Goal: Transaction & Acquisition: Purchase product/service

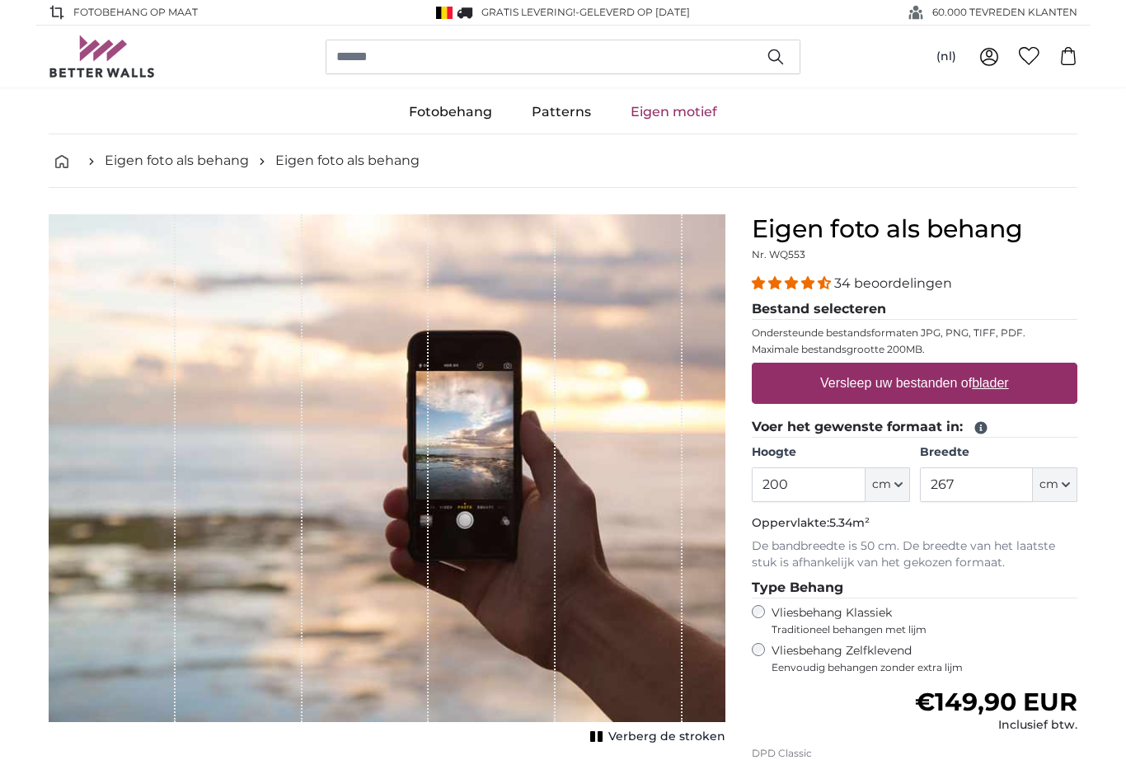
click at [998, 382] on u "blader" at bounding box center [990, 383] width 36 height 14
click at [998, 368] on input "Versleep uw bestanden of blader" at bounding box center [915, 365] width 326 height 5
type input "**********"
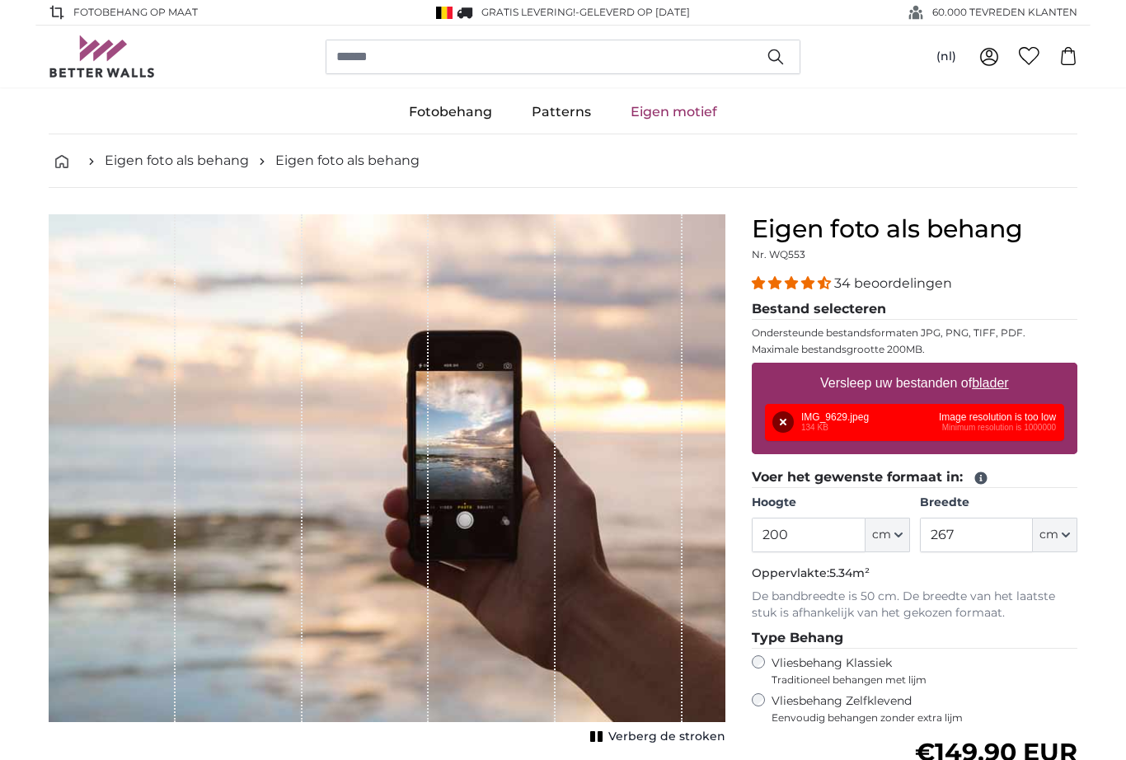
click at [784, 422] on button "Verwijderen" at bounding box center [783, 421] width 21 height 21
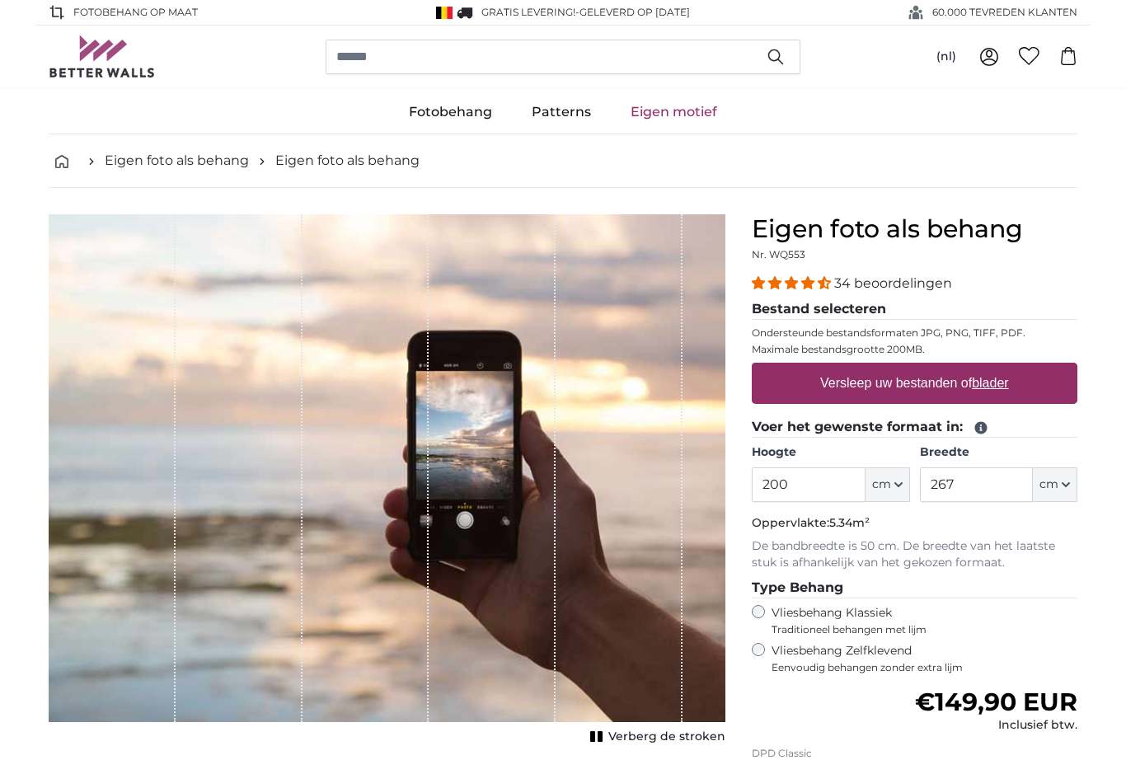
click at [814, 383] on label "Versleep uw bestanden of blader" at bounding box center [915, 383] width 202 height 33
click at [811, 368] on input "Versleep uw bestanden of blader" at bounding box center [915, 365] width 326 height 5
type input "**********"
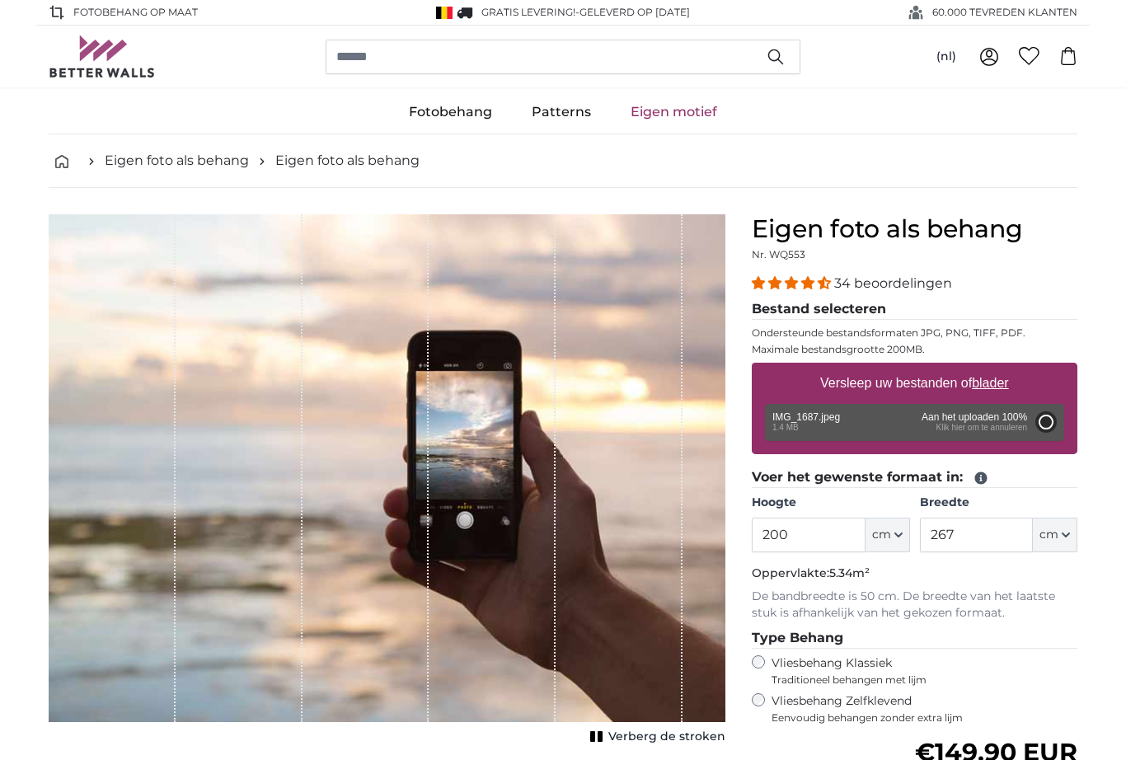
type input "300"
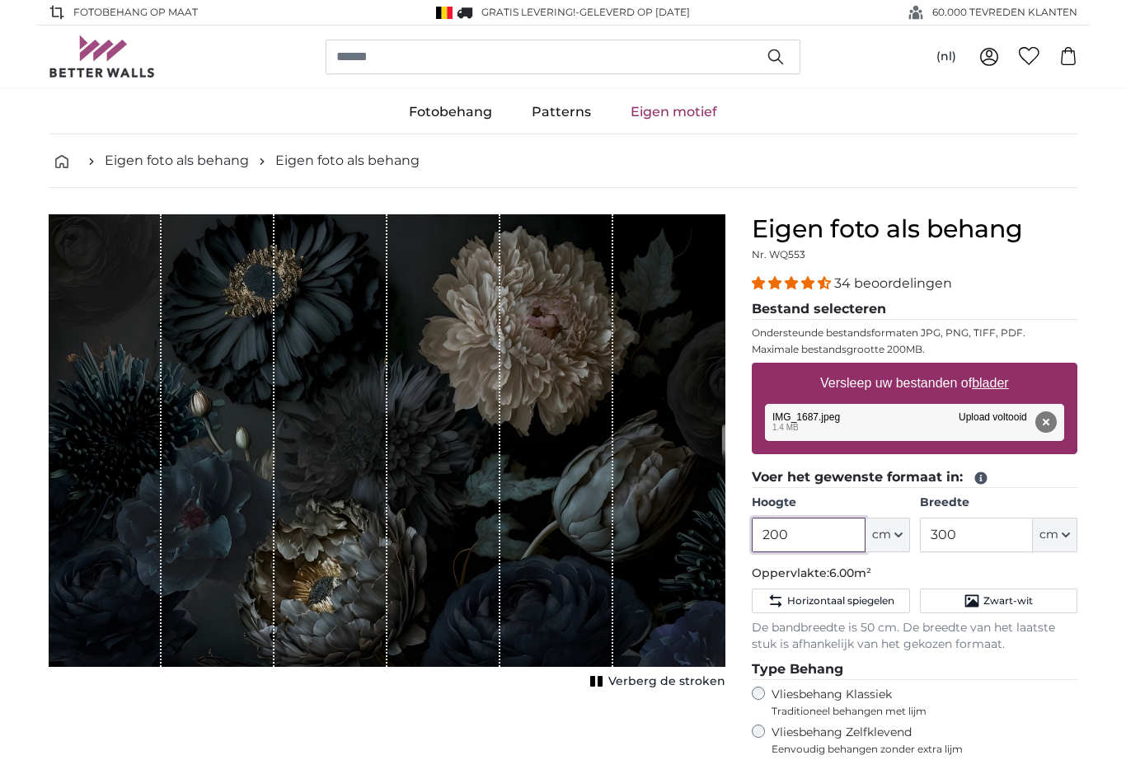
click at [802, 531] on input "200" at bounding box center [808, 535] width 113 height 35
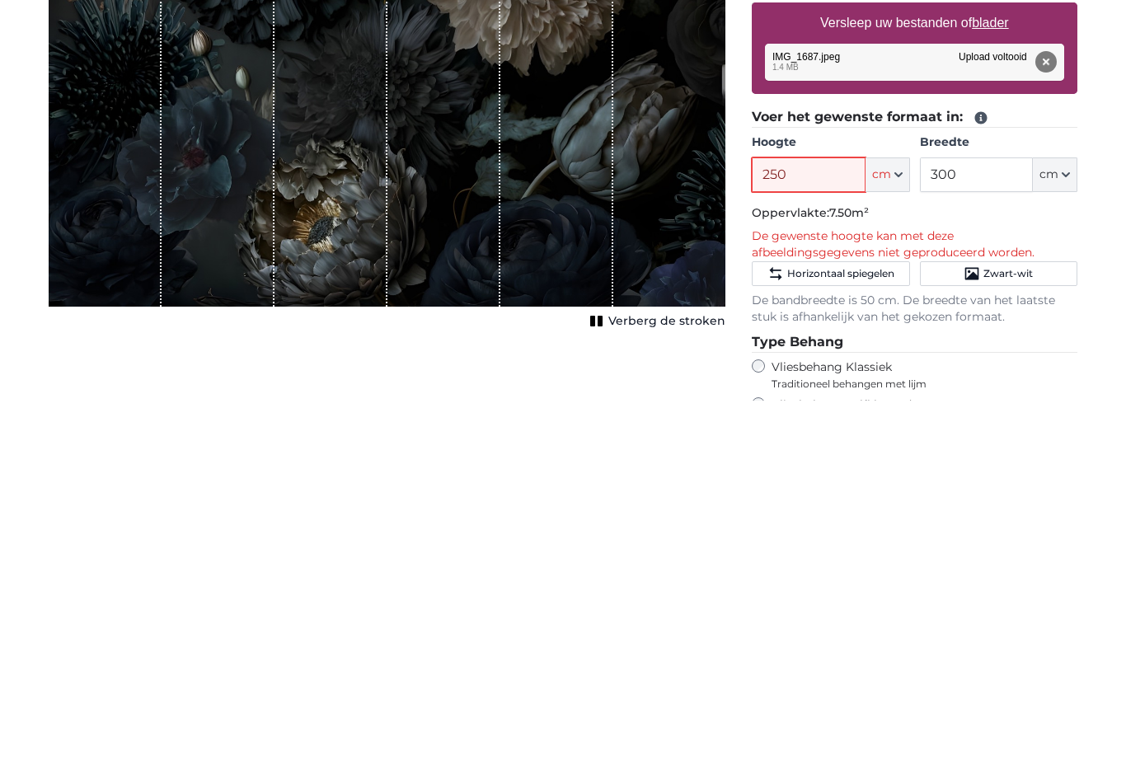
type input "250"
click at [963, 518] on input "300" at bounding box center [976, 535] width 113 height 35
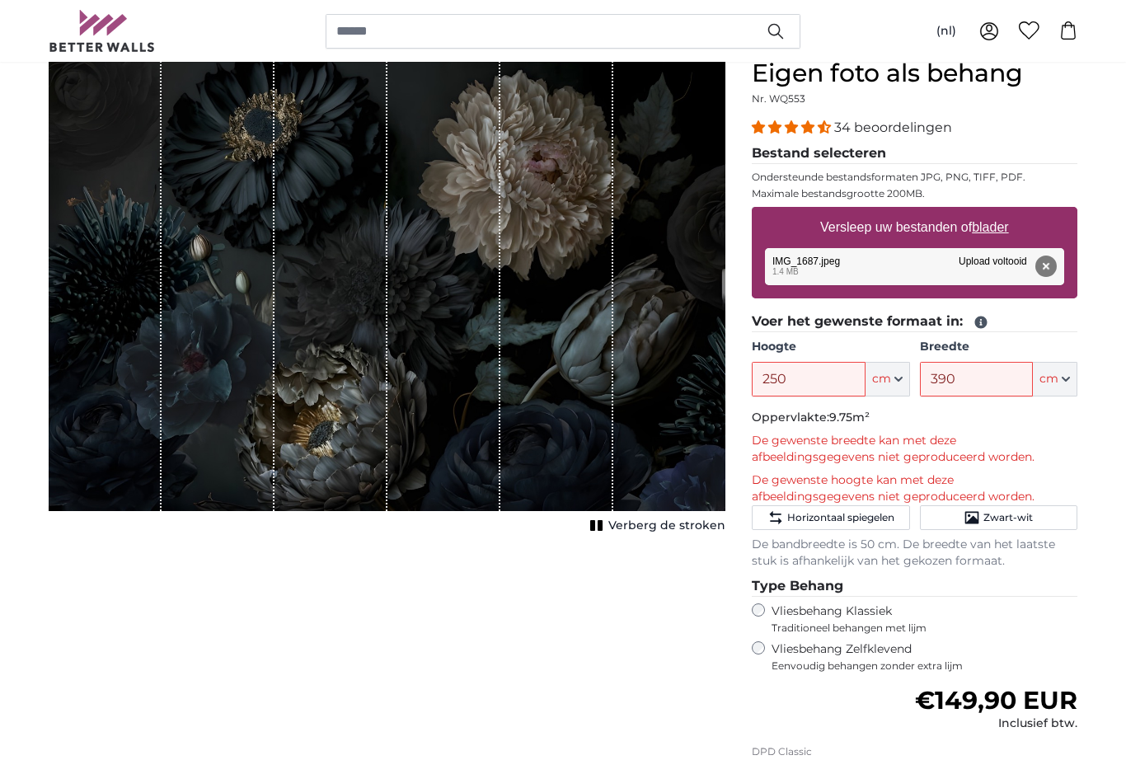
scroll to position [151, 0]
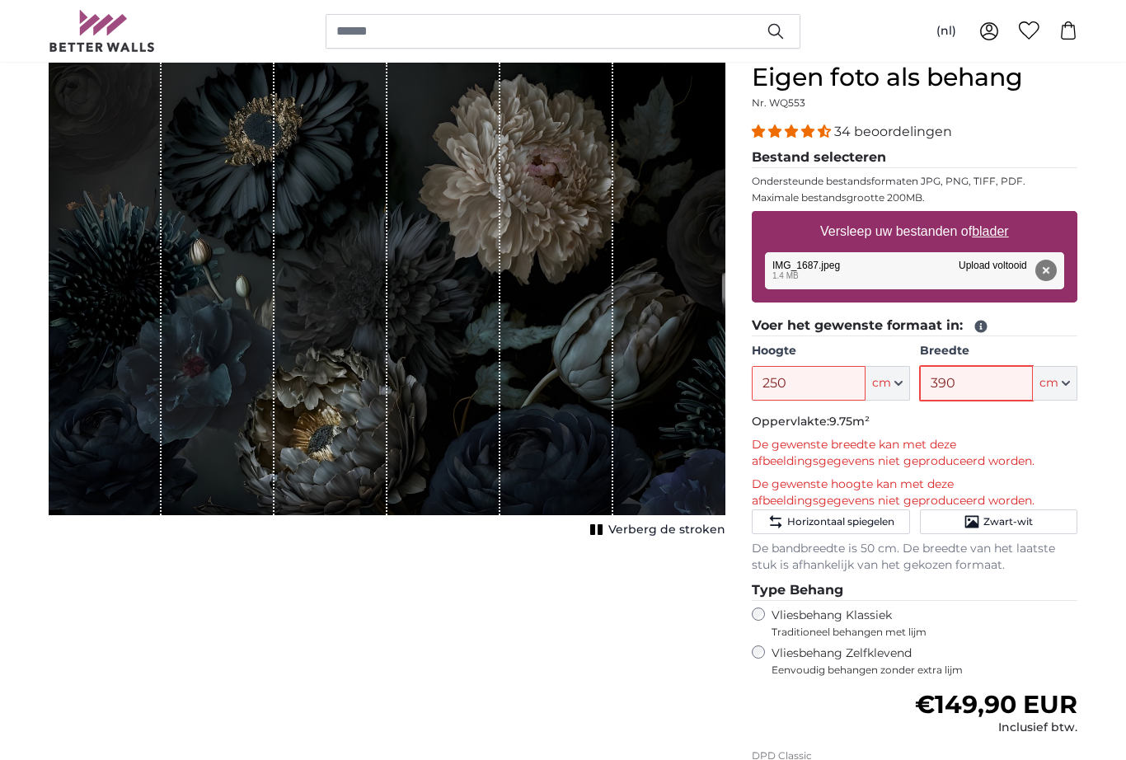
type input "390"
click at [800, 381] on input "250" at bounding box center [808, 384] width 113 height 35
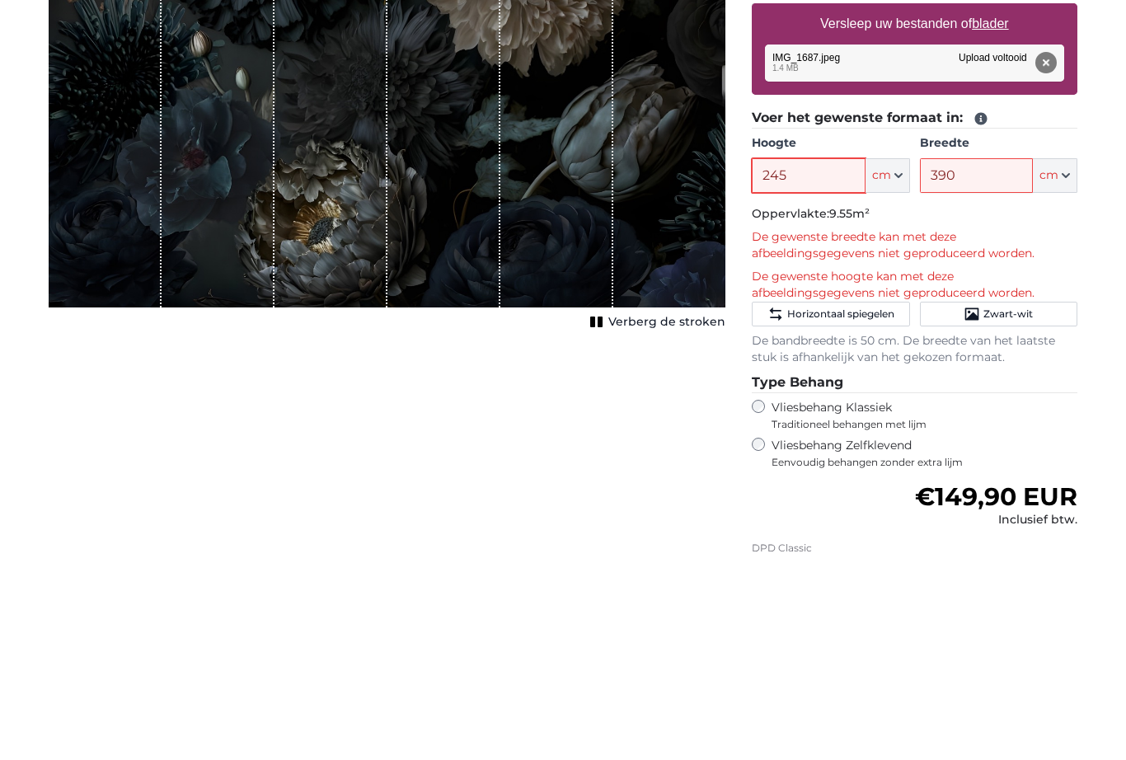
type input "245"
click at [974, 367] on input "390" at bounding box center [976, 384] width 113 height 35
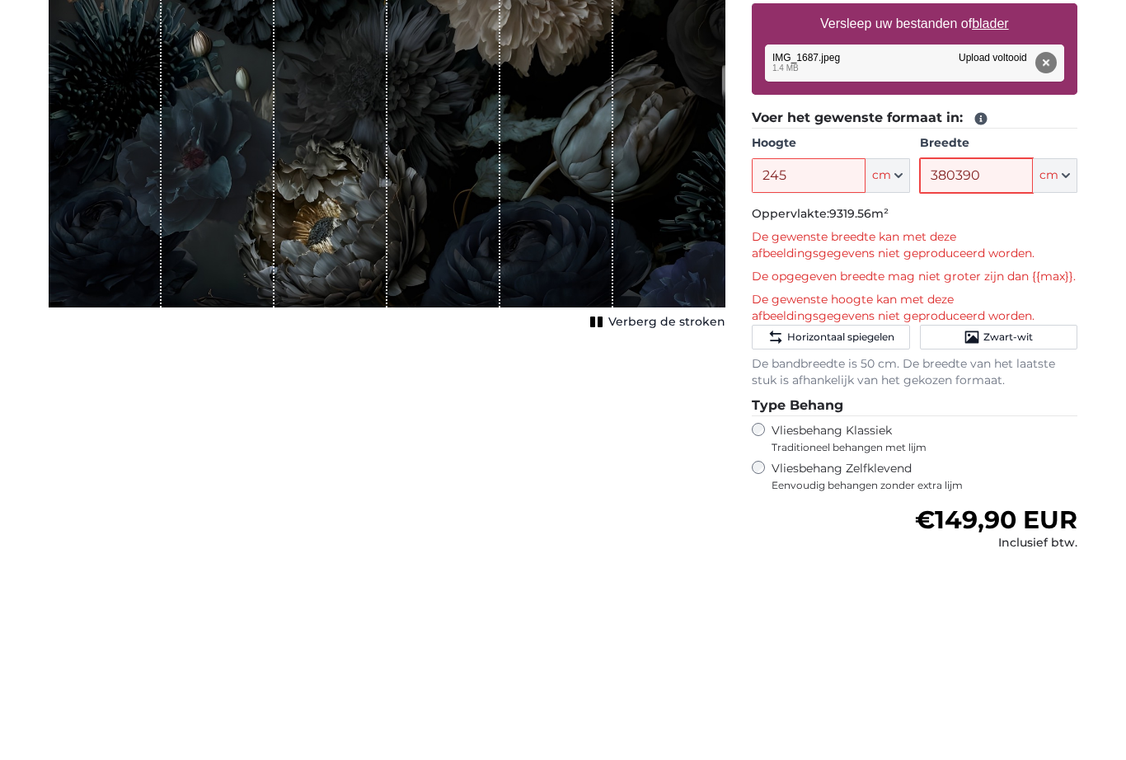
click at [1012, 367] on input "380390" at bounding box center [976, 384] width 113 height 35
click at [1003, 367] on input "380390" at bounding box center [976, 384] width 113 height 35
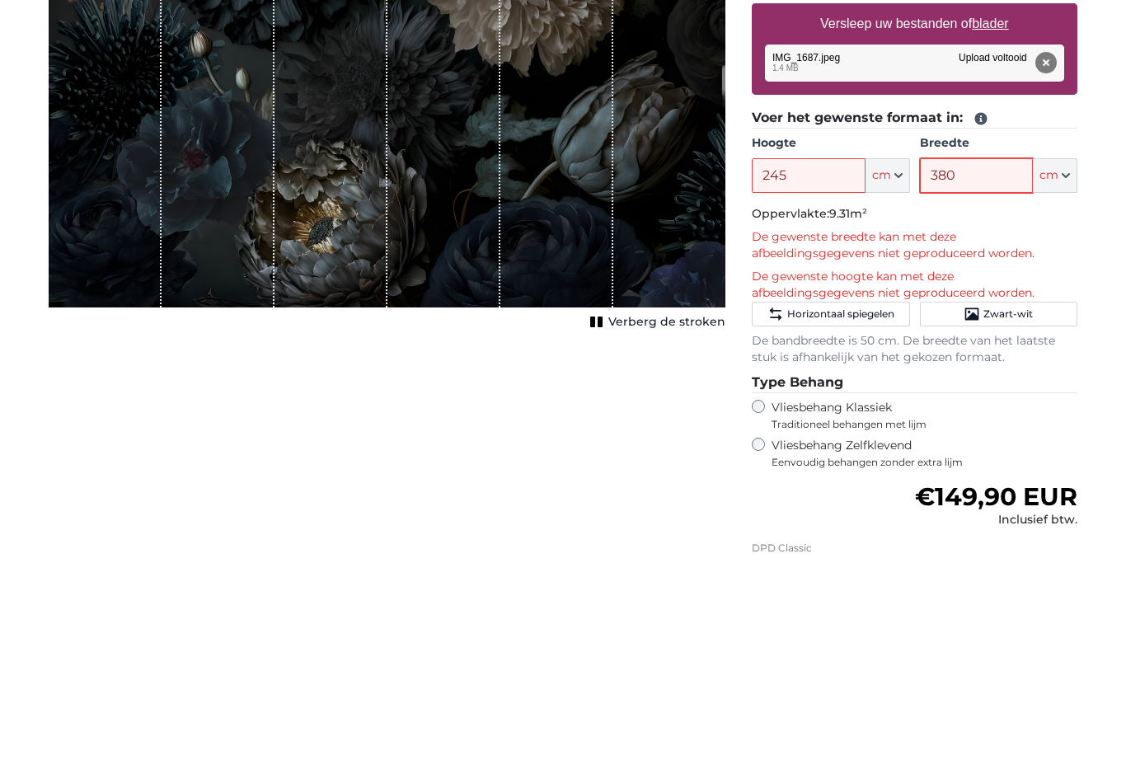
type input "380"
click at [802, 367] on input "245" at bounding box center [808, 384] width 113 height 35
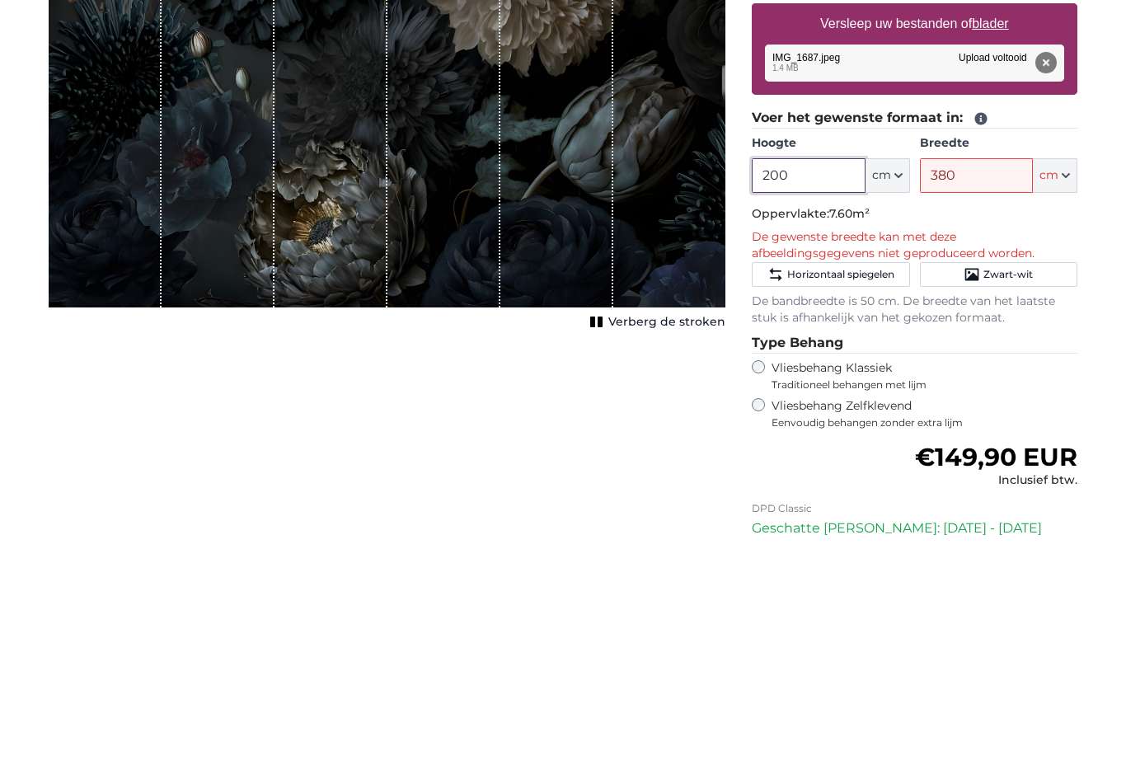
type input "200"
click at [976, 367] on input "380" at bounding box center [976, 384] width 113 height 35
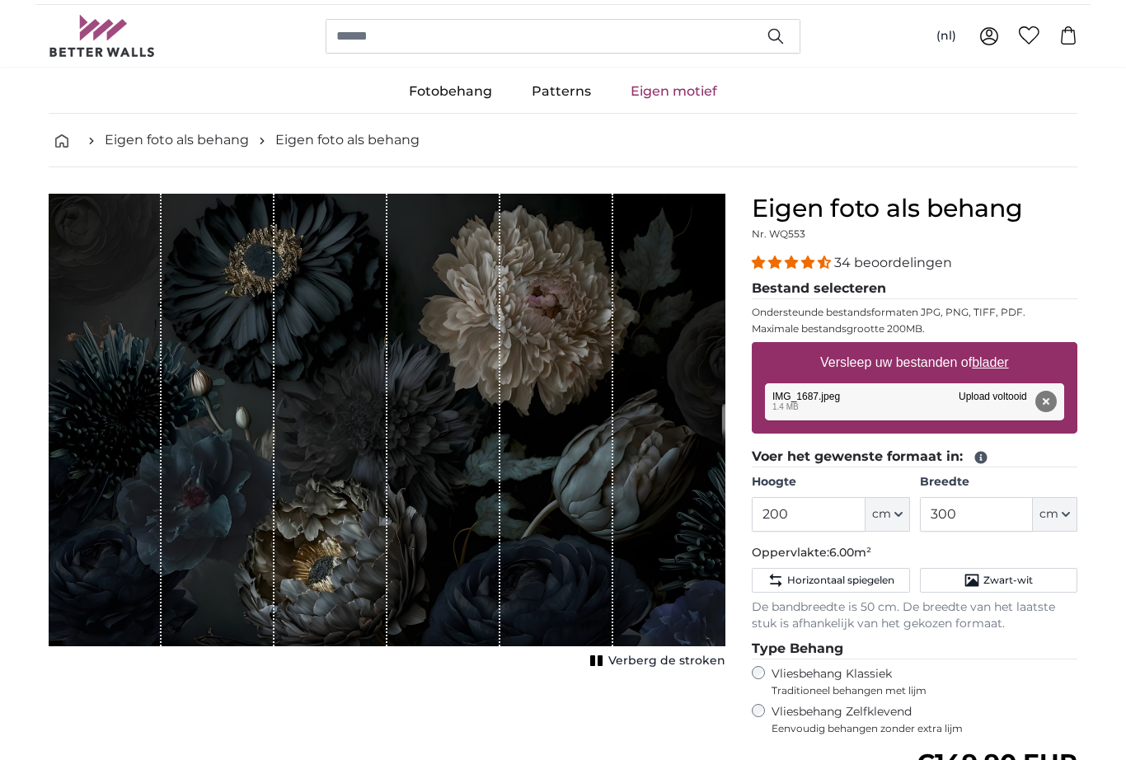
scroll to position [17, 0]
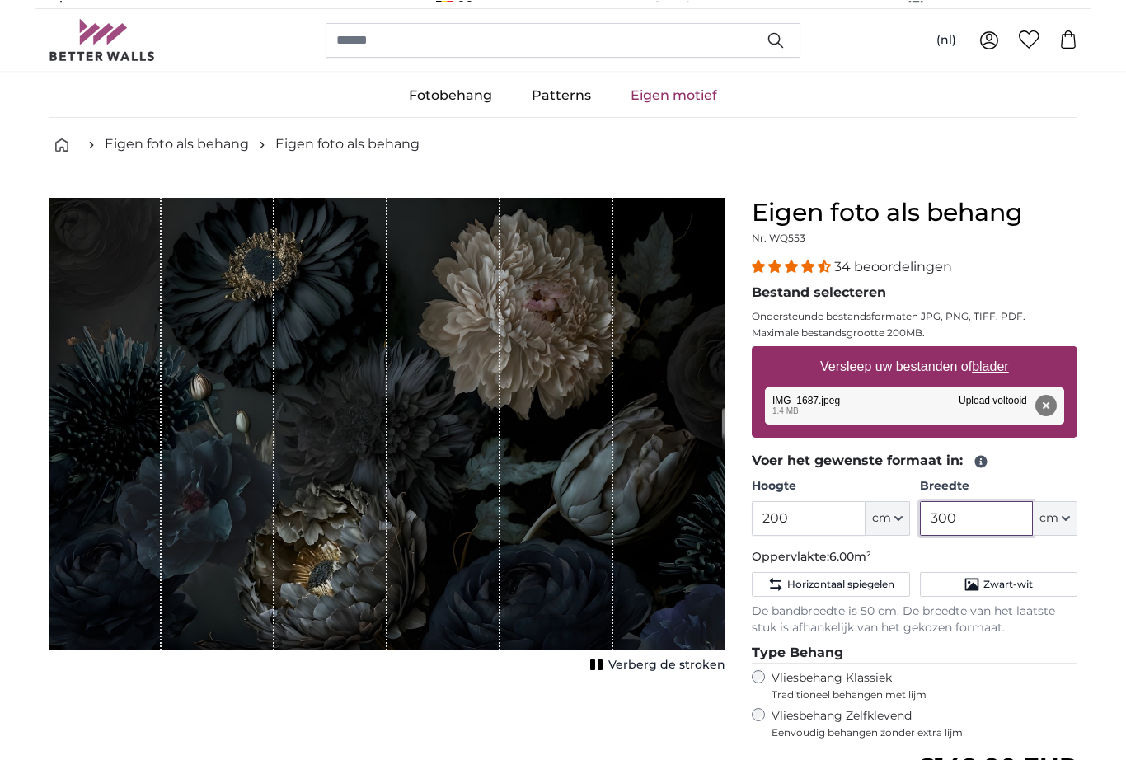
type input "300"
click at [802, 527] on input "200" at bounding box center [808, 518] width 113 height 35
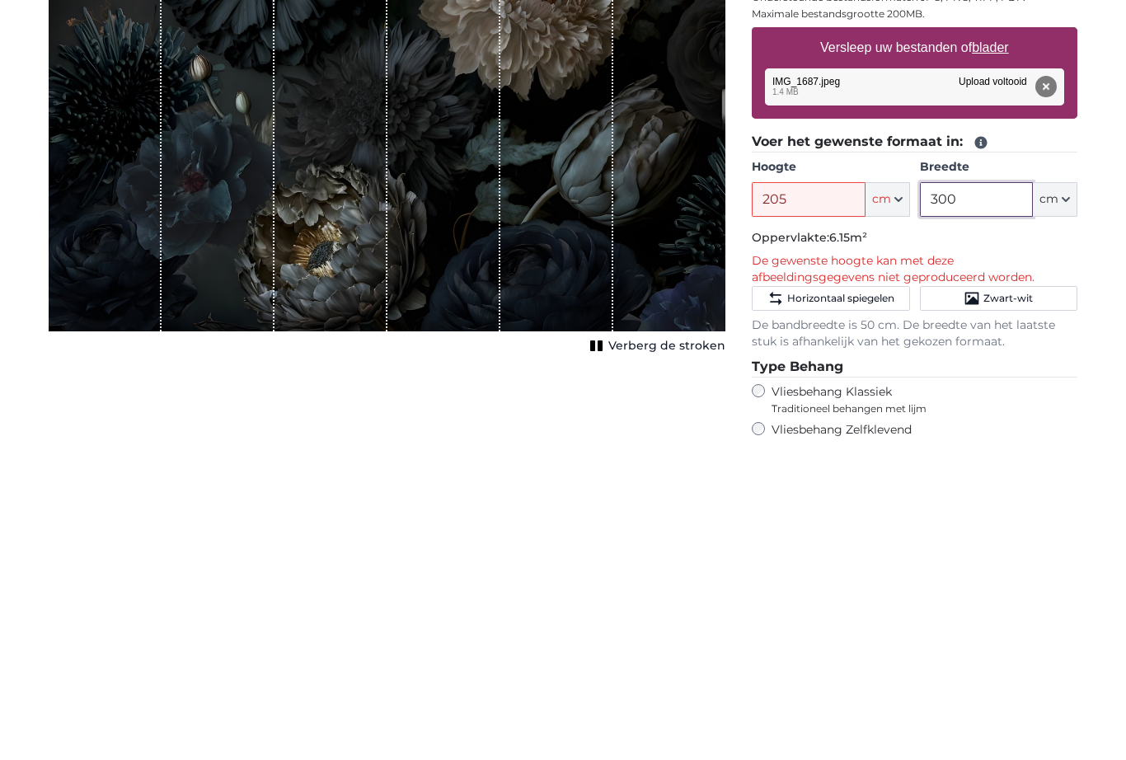
click at [995, 501] on input "300" at bounding box center [976, 518] width 113 height 35
click at [807, 501] on input "205" at bounding box center [808, 518] width 113 height 35
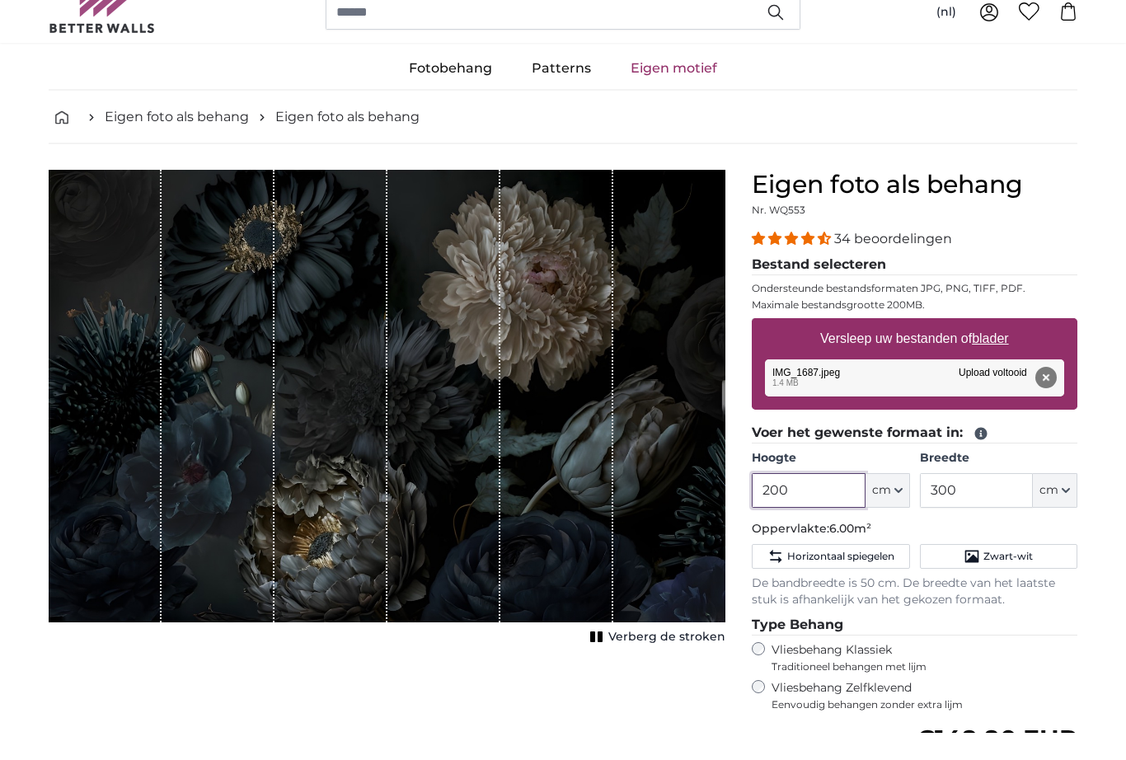
scroll to position [45, 0]
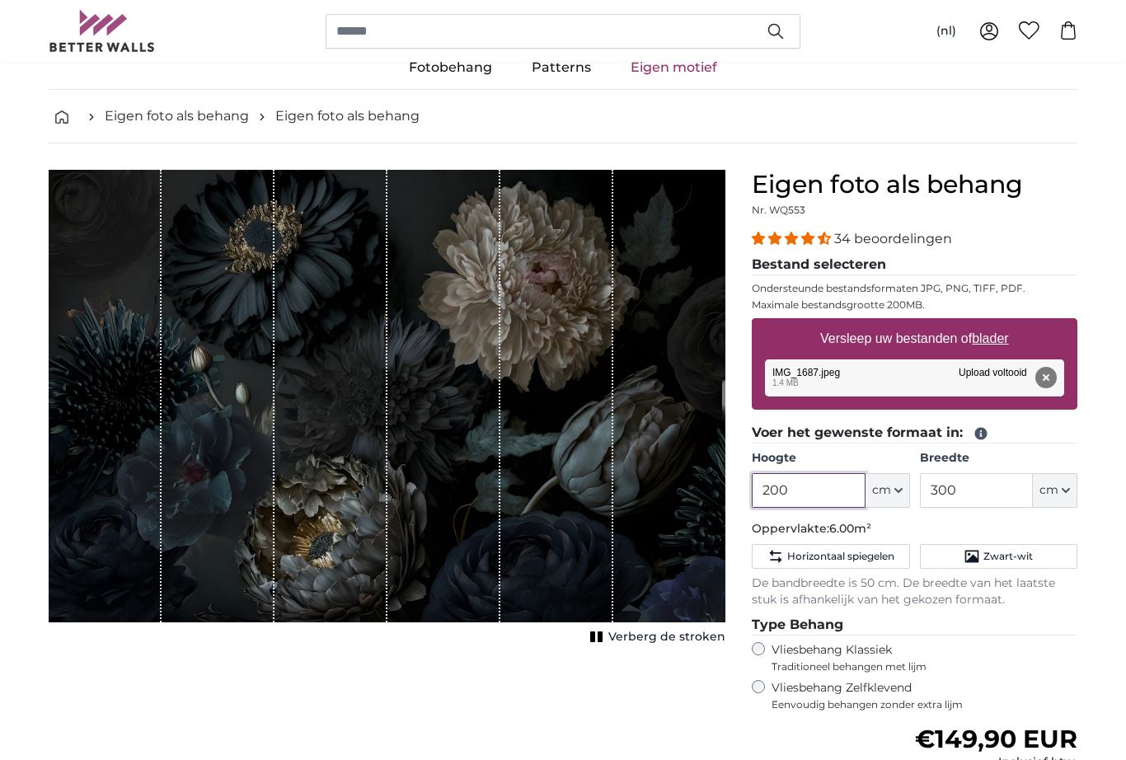
type input "200"
click at [1047, 375] on button "Verwijderen" at bounding box center [1046, 377] width 21 height 21
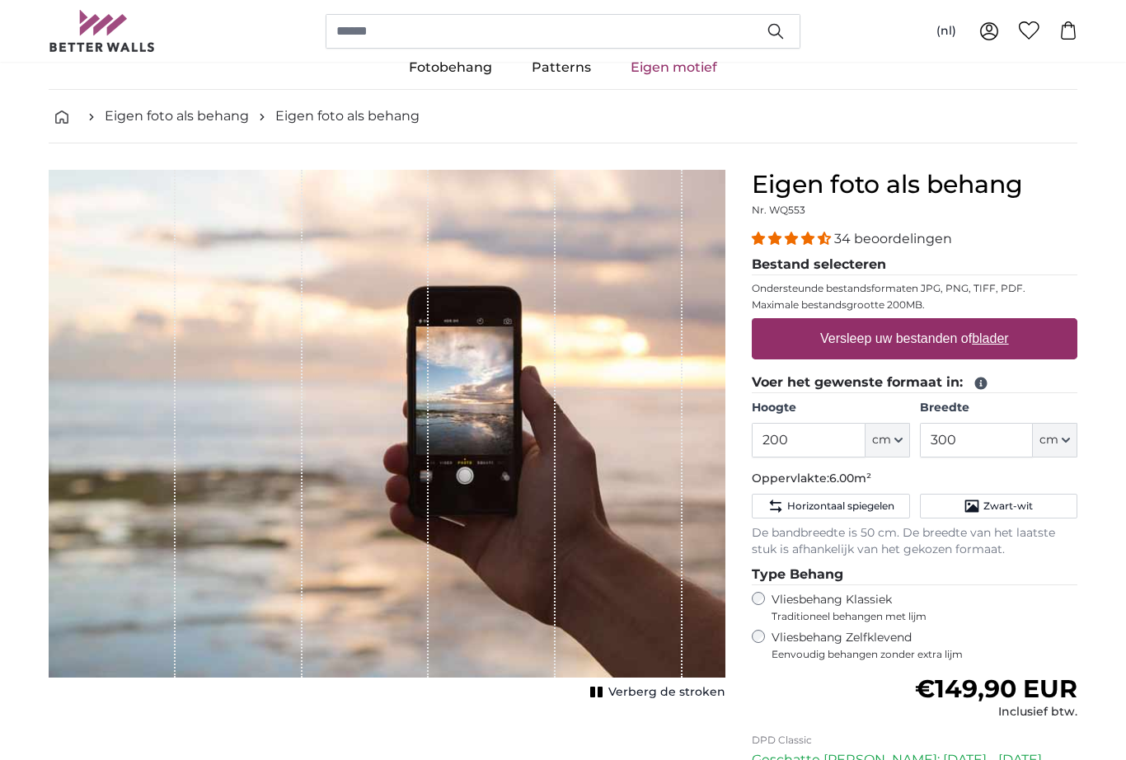
click at [791, 337] on div "Versleep uw bestanden of blader" at bounding box center [915, 338] width 326 height 41
click at [752, 318] on input "Versleep uw bestanden of blader" at bounding box center [915, 320] width 326 height 5
type input "**********"
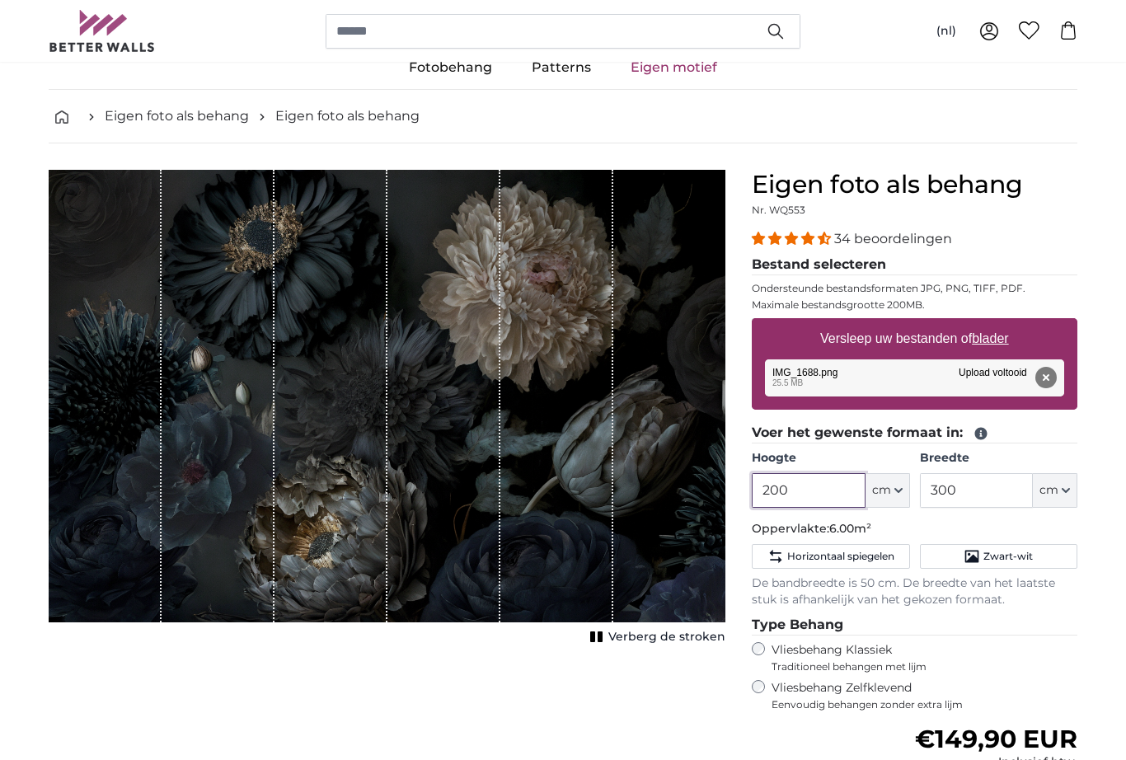
click at [806, 490] on input "200" at bounding box center [808, 490] width 113 height 35
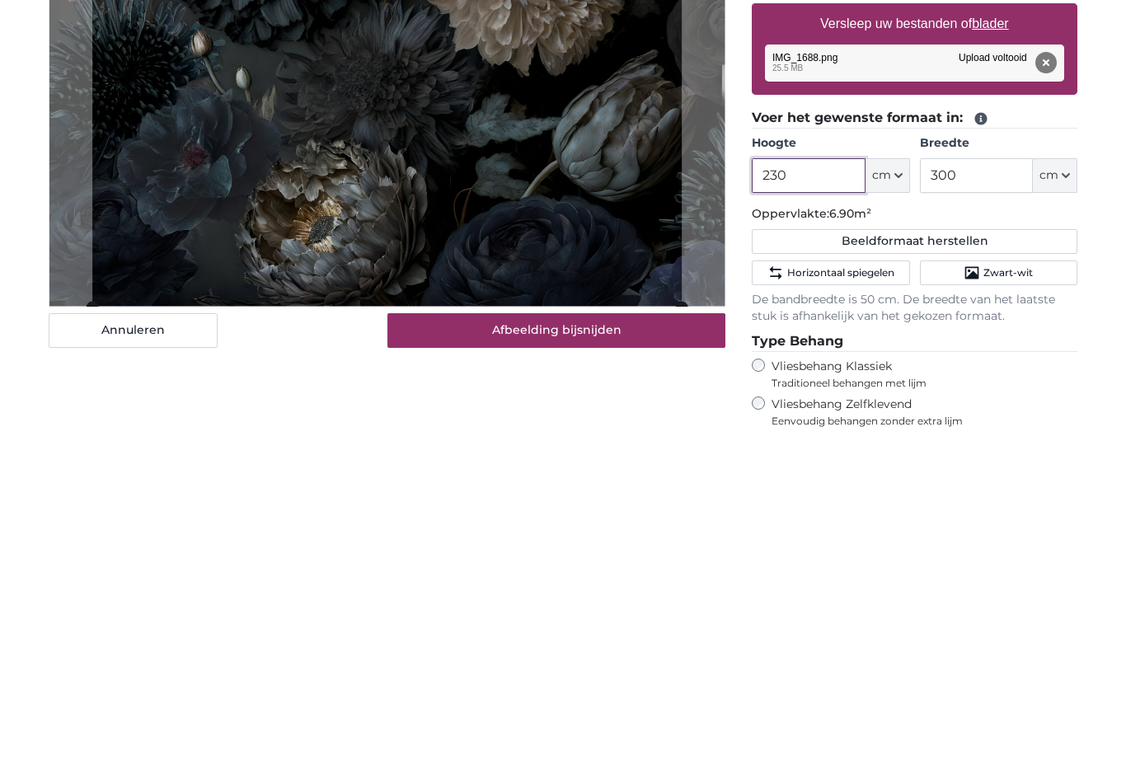
type input "230"
click at [990, 474] on input "300" at bounding box center [976, 491] width 113 height 35
type input "3"
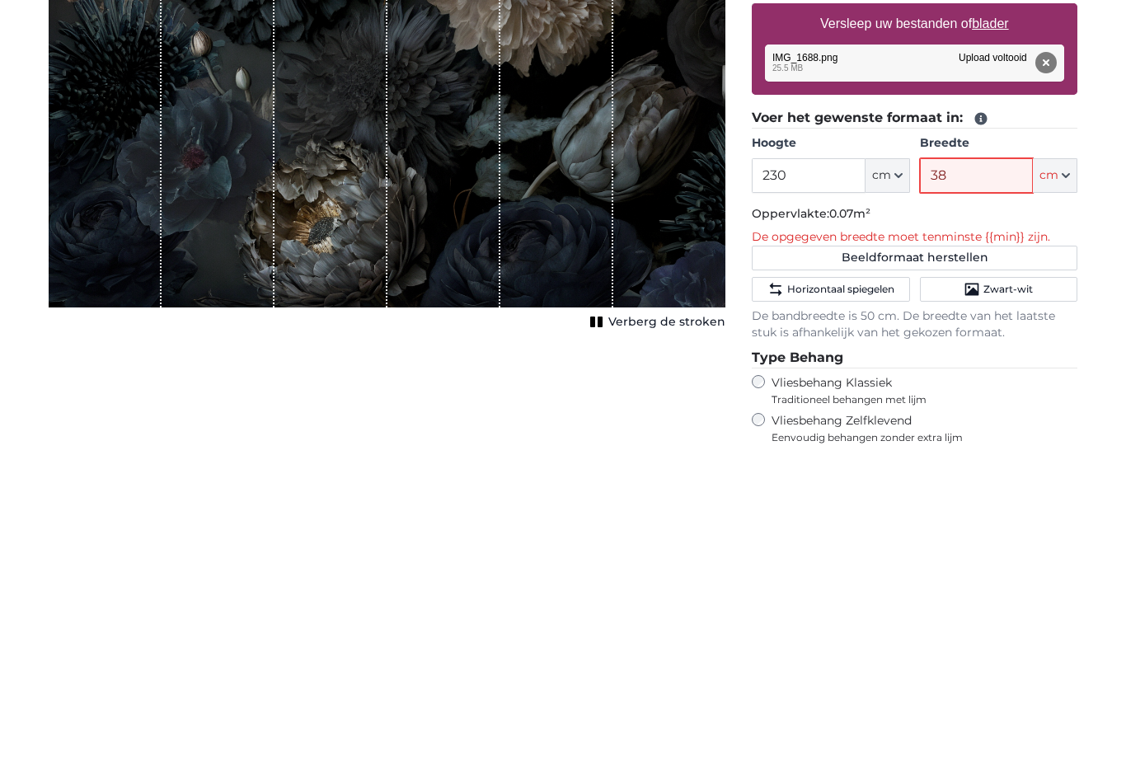
type input "380"
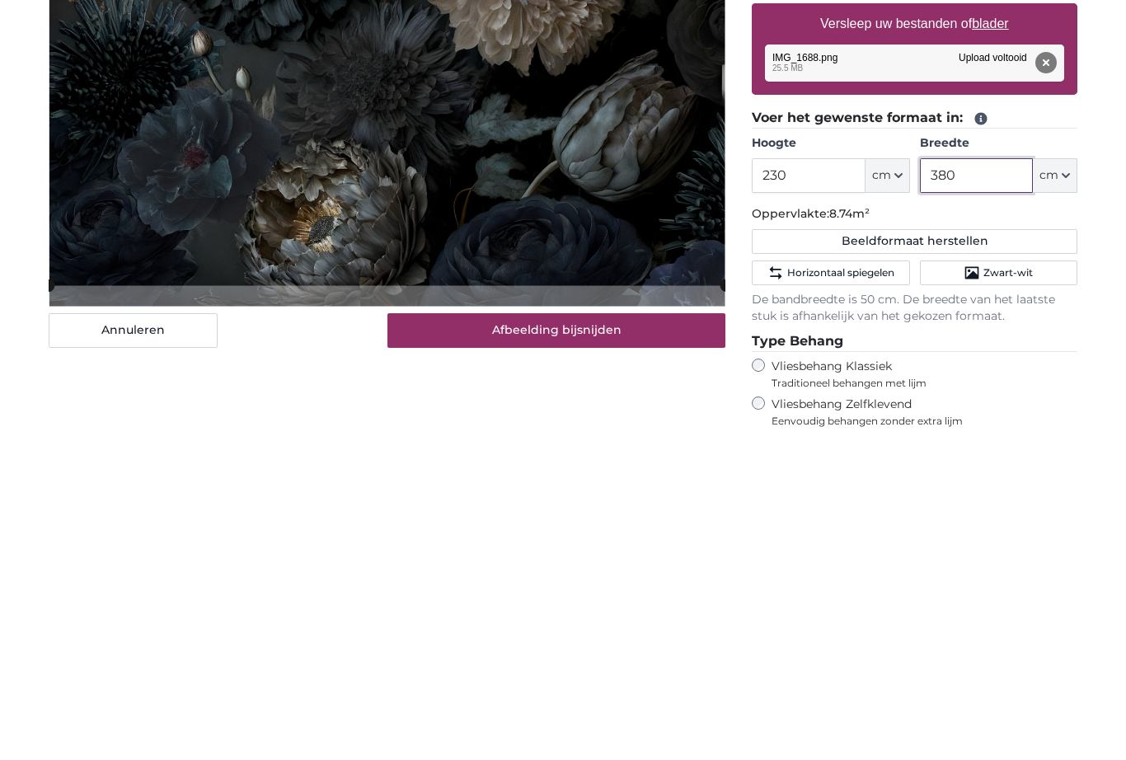
type input "380"
click at [811, 474] on input "230" at bounding box center [808, 491] width 113 height 35
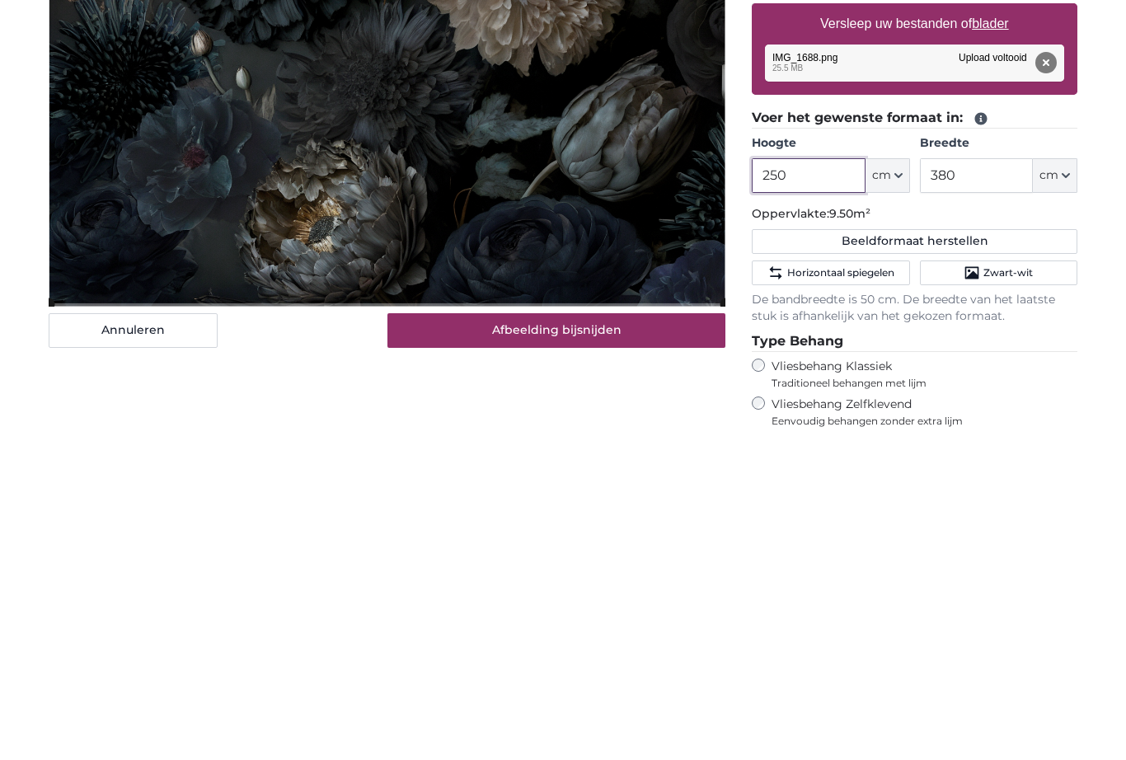
type input "250"
click at [981, 474] on input "380" at bounding box center [976, 491] width 113 height 35
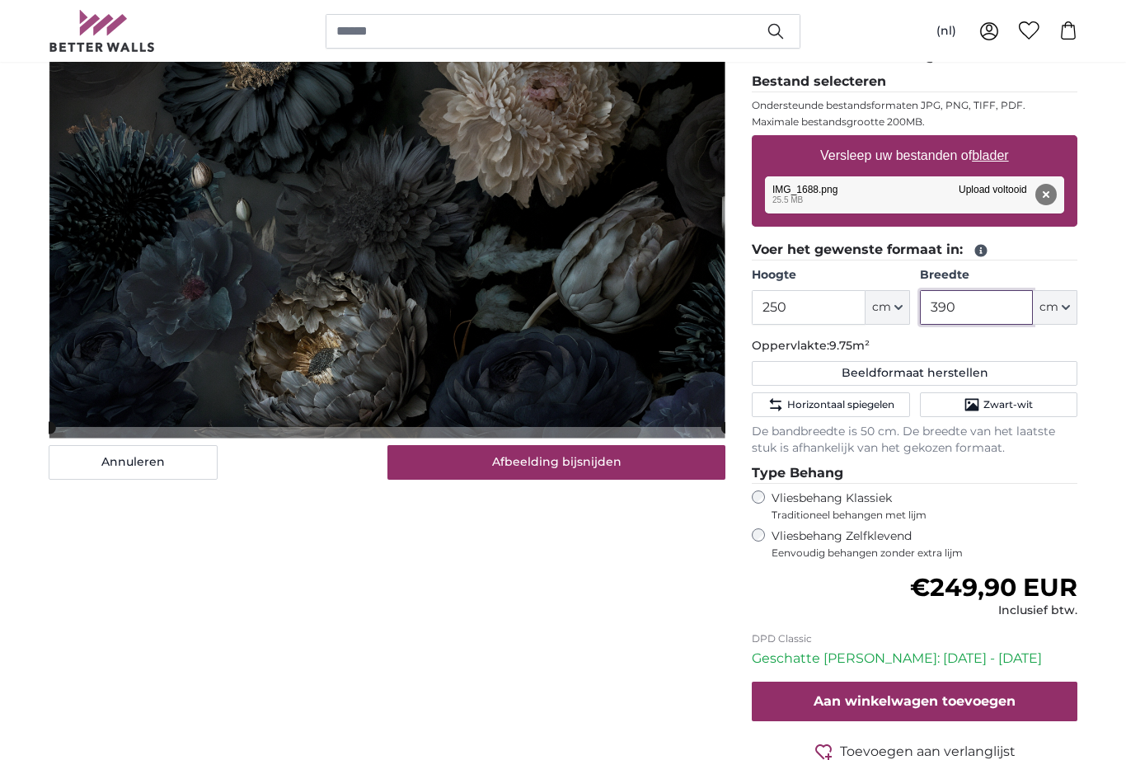
scroll to position [244, 0]
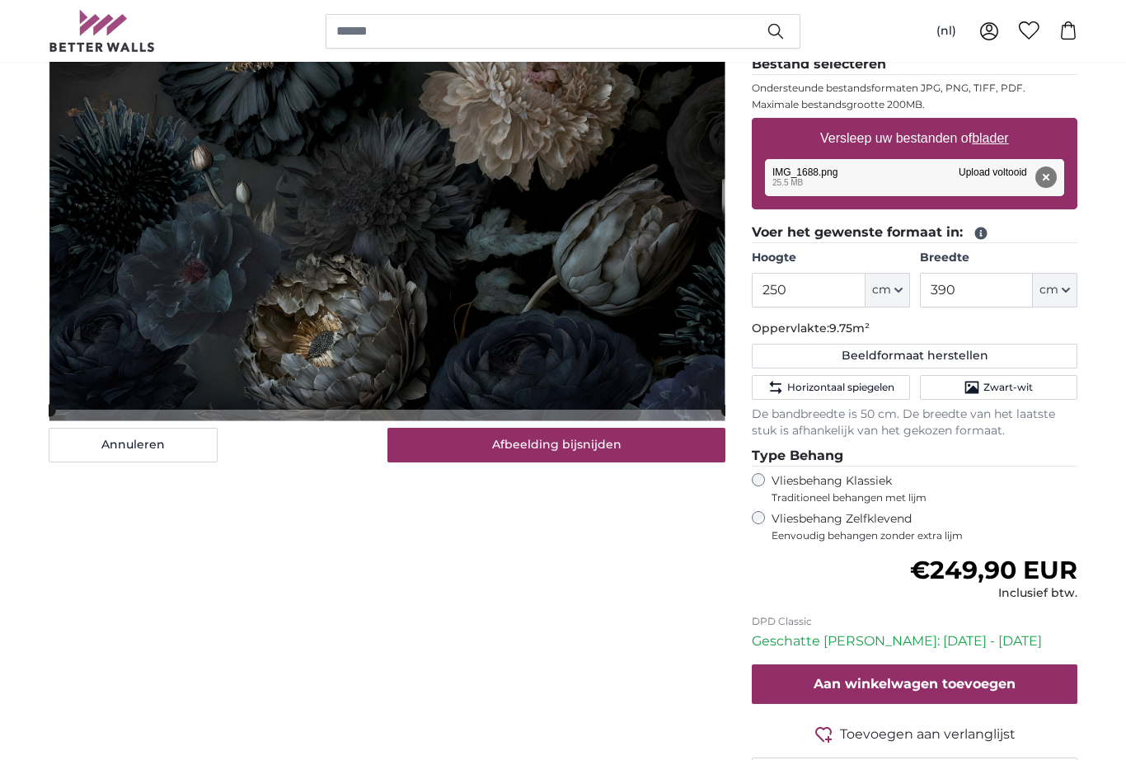
click at [891, 677] on span "Aan winkelwagen toevoegen" at bounding box center [915, 685] width 202 height 16
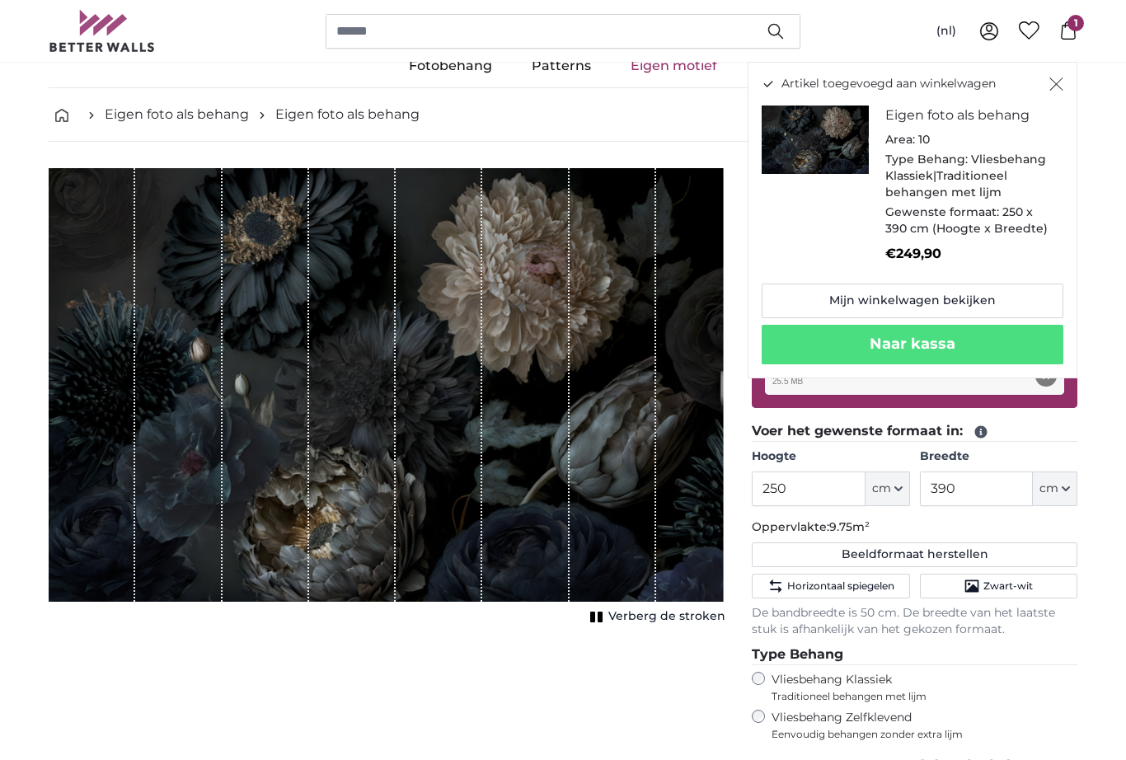
scroll to position [0, 0]
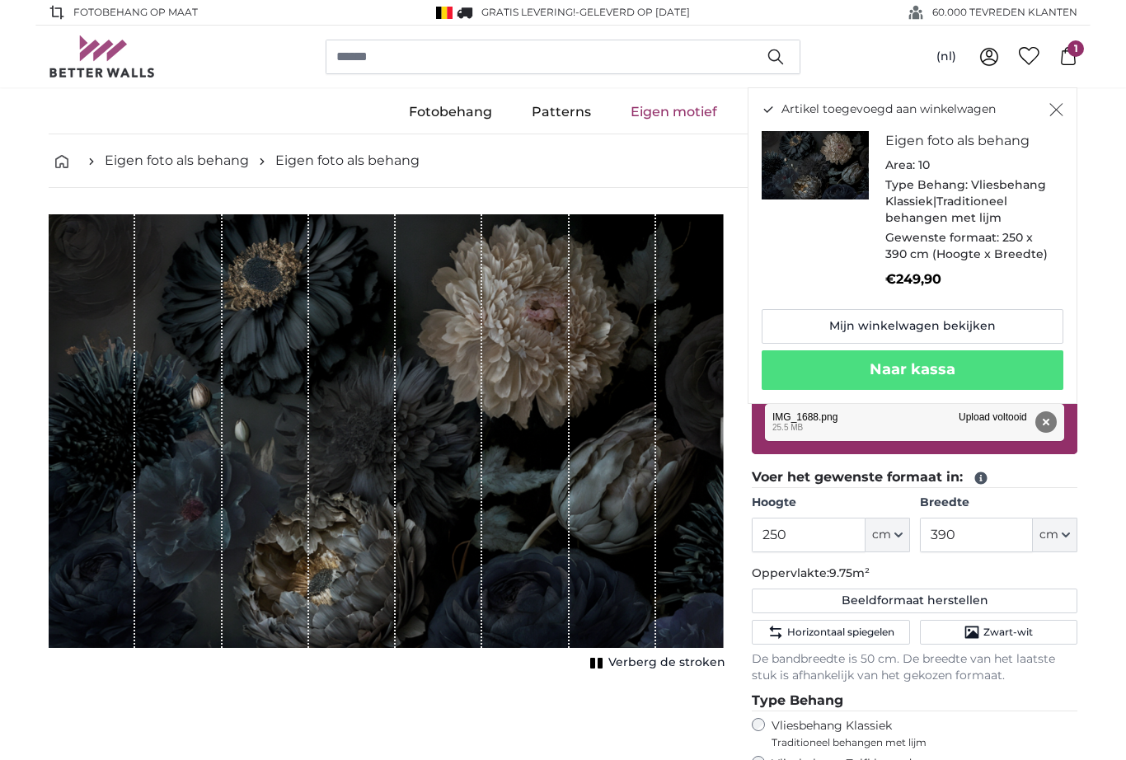
click at [1003, 628] on span "Zwart-wit" at bounding box center [1008, 632] width 49 height 13
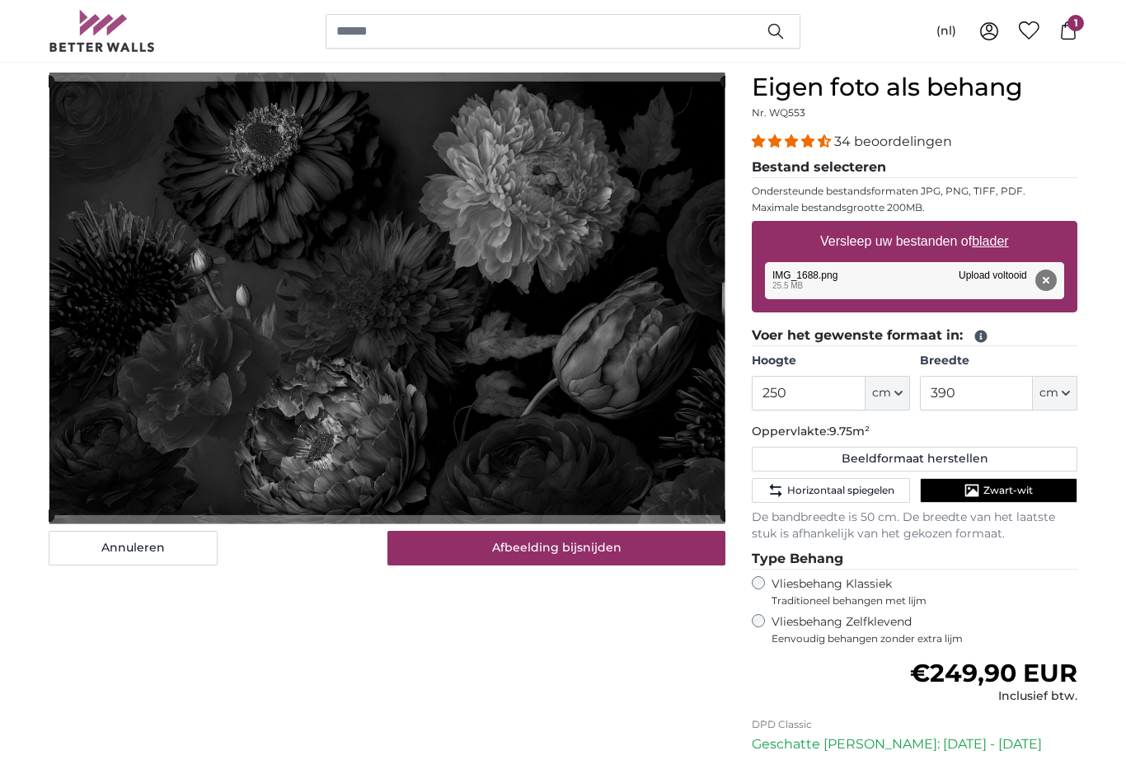
scroll to position [142, 0]
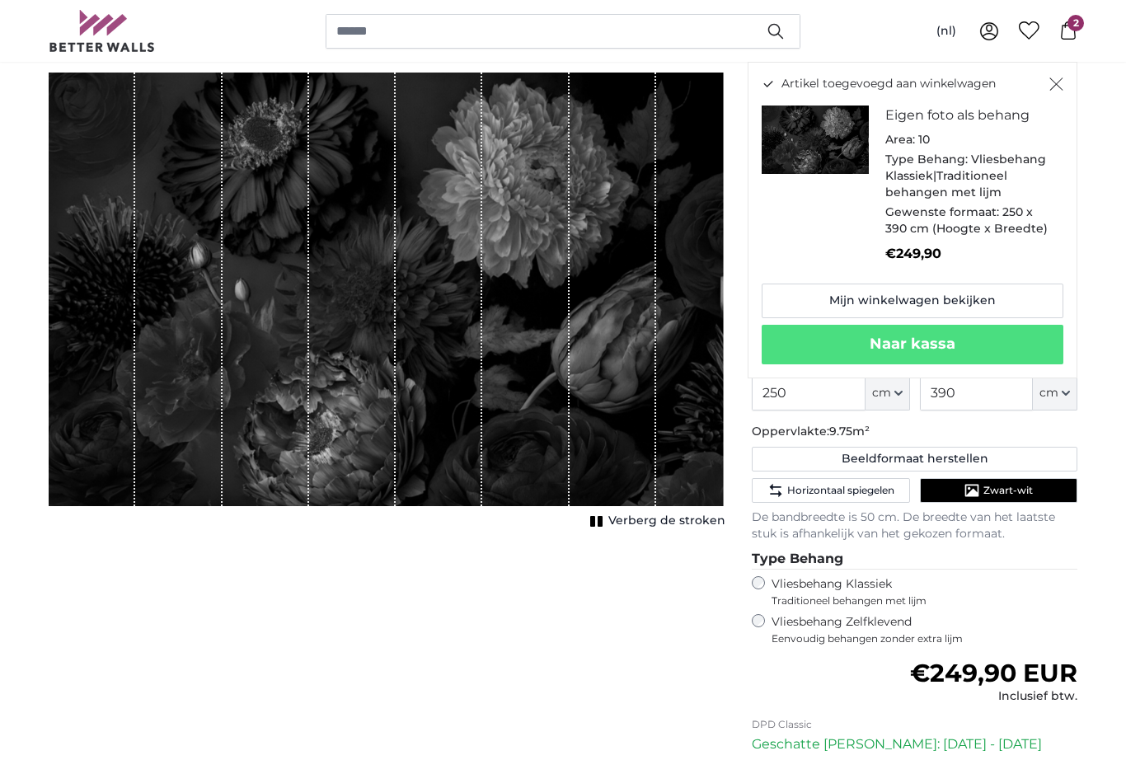
click at [806, 391] on input "250" at bounding box center [808, 393] width 113 height 35
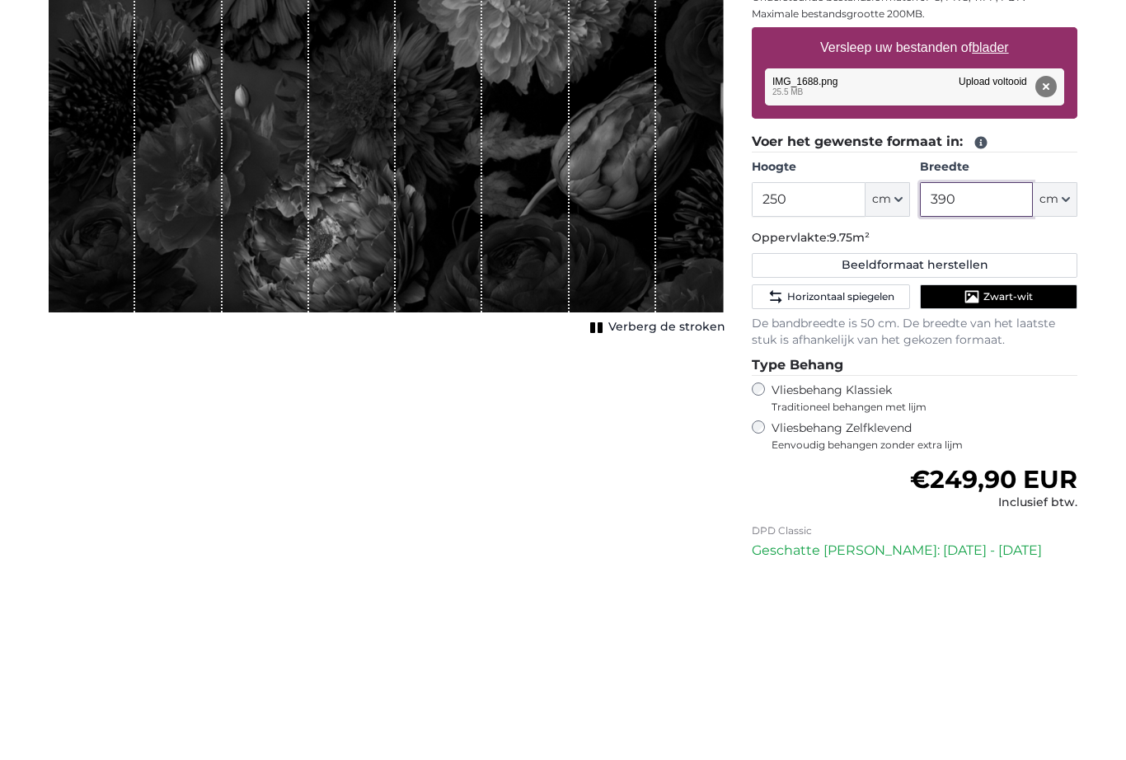
click at [984, 376] on input "390" at bounding box center [976, 393] width 113 height 35
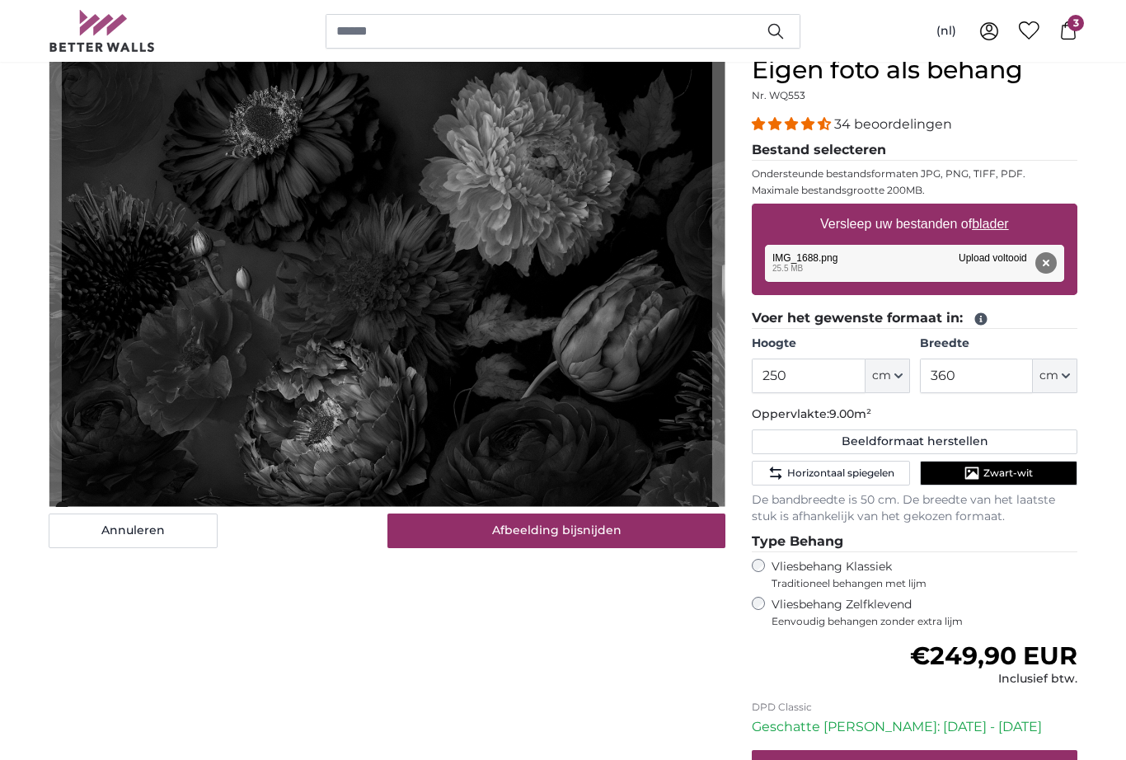
scroll to position [159, 0]
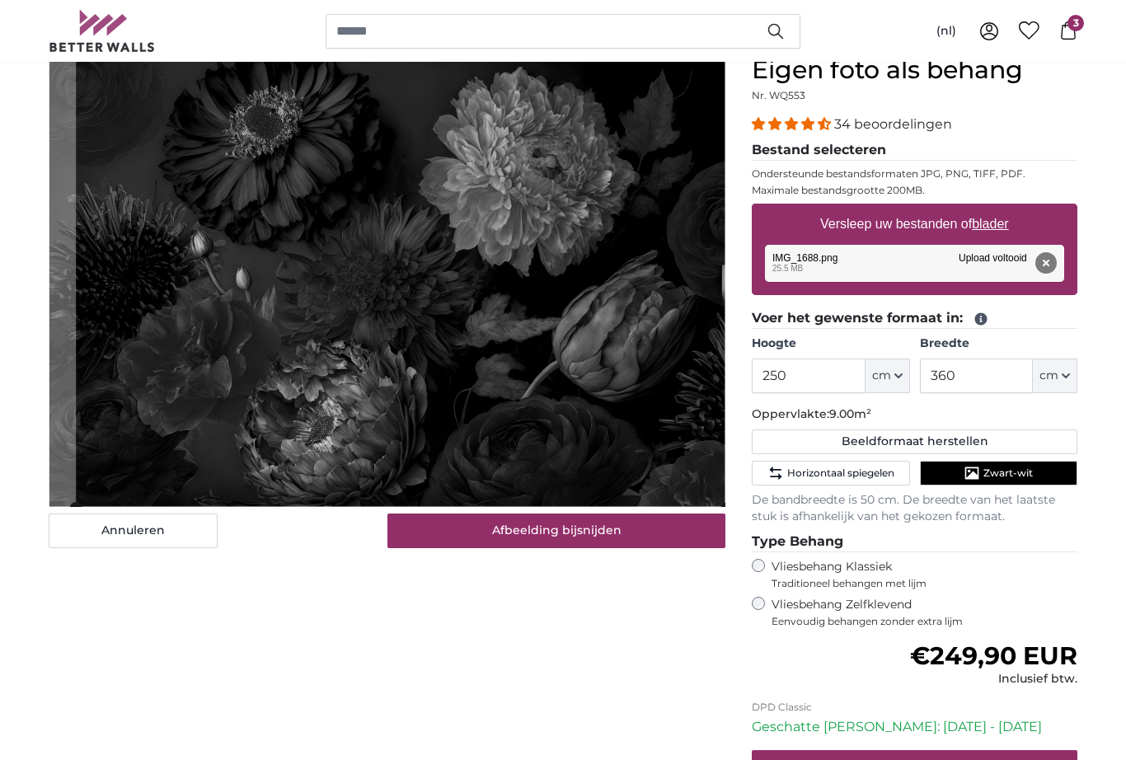
click at [863, 759] on span "Aan winkelwagen toevoegen" at bounding box center [915, 770] width 202 height 16
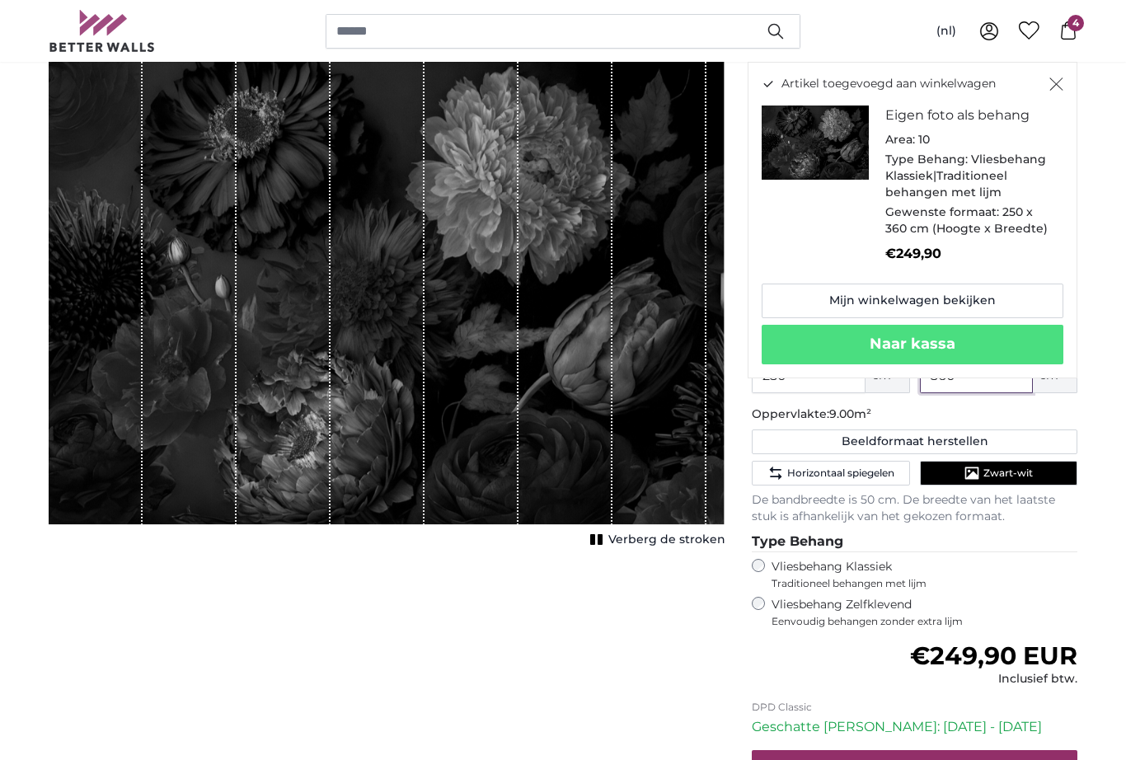
click at [962, 391] on input "360" at bounding box center [976, 376] width 113 height 35
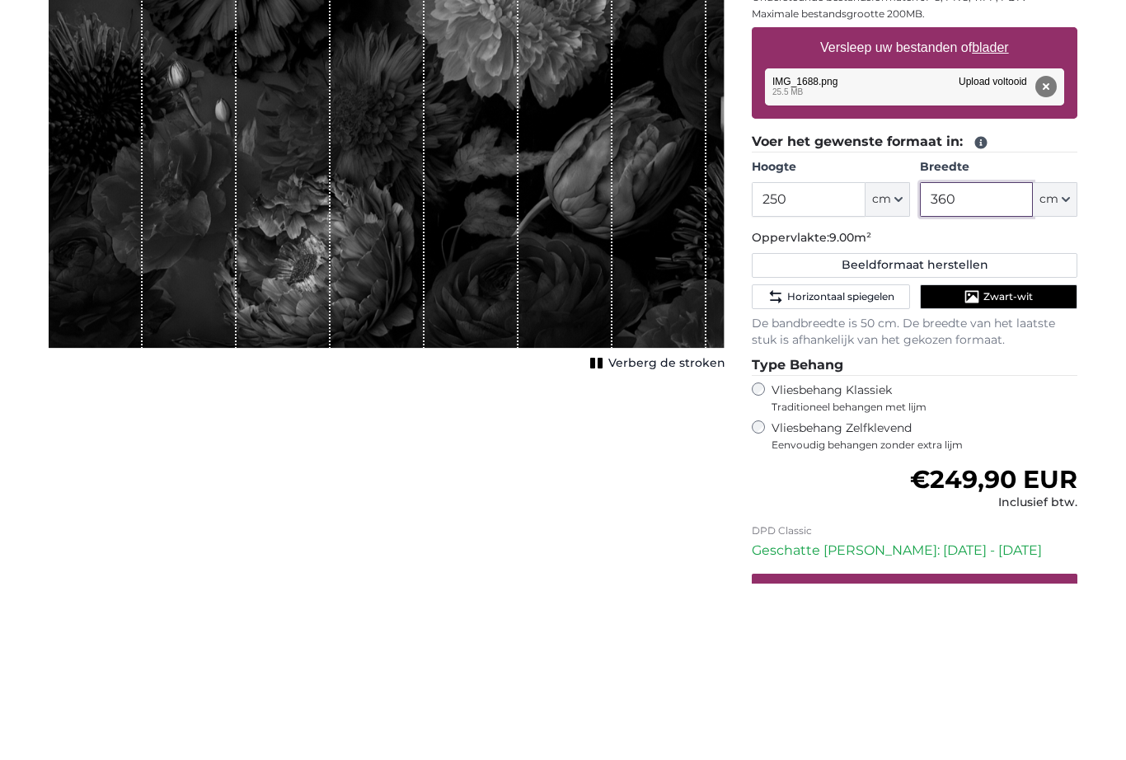
scroll to position [336, 0]
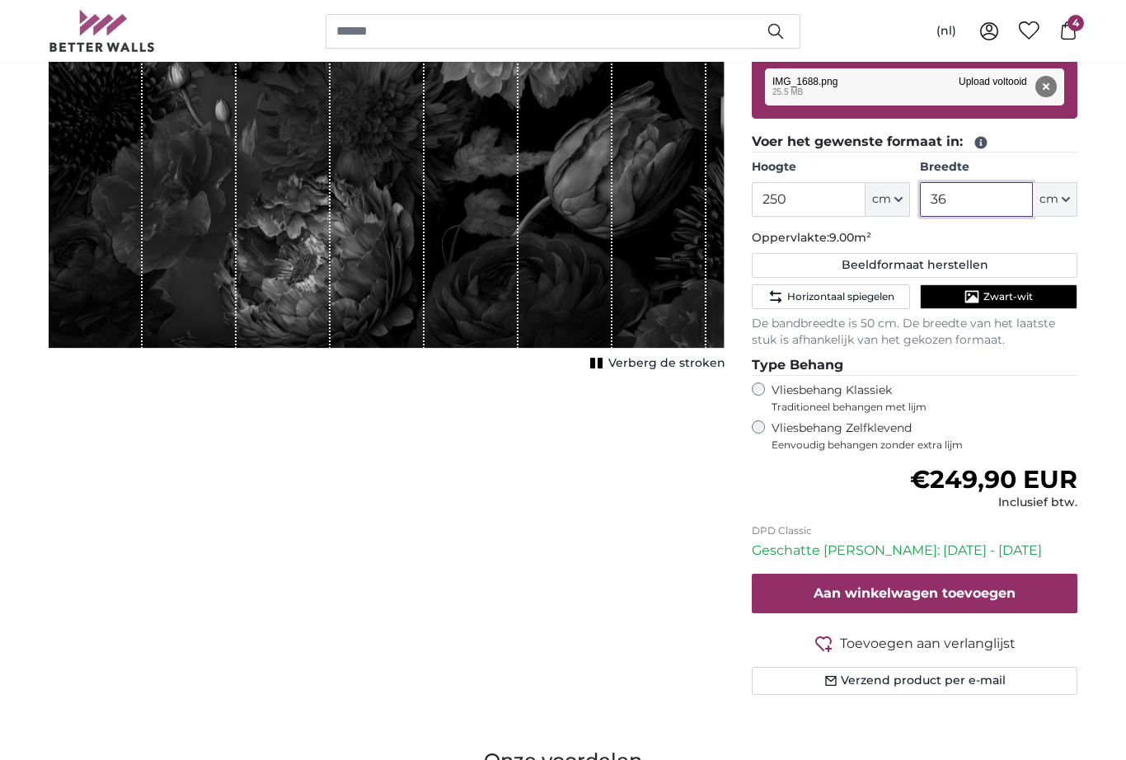
type input "3"
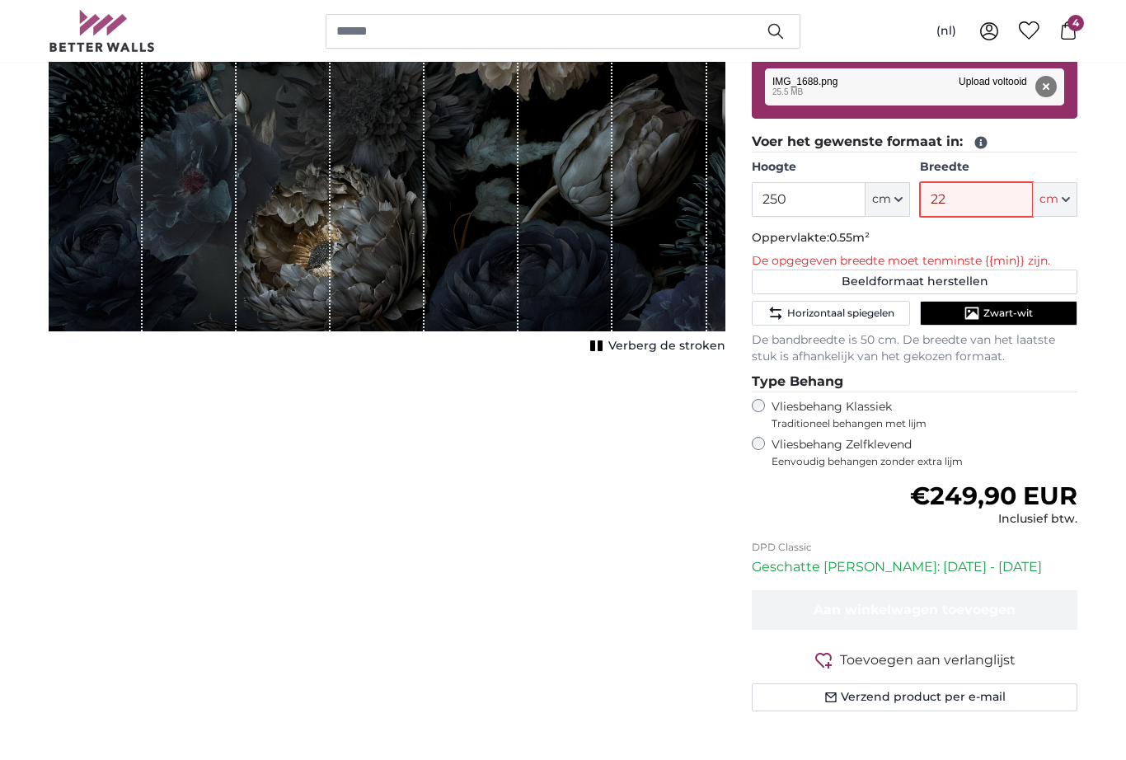
type input "220"
